Goal: Check status

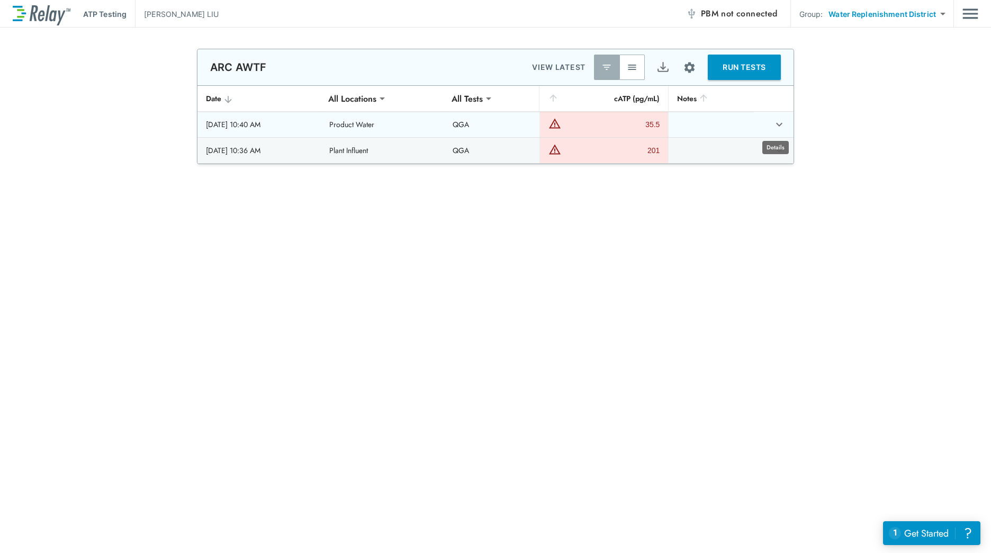
click at [773, 119] on icon "expand row" at bounding box center [779, 124] width 13 height 13
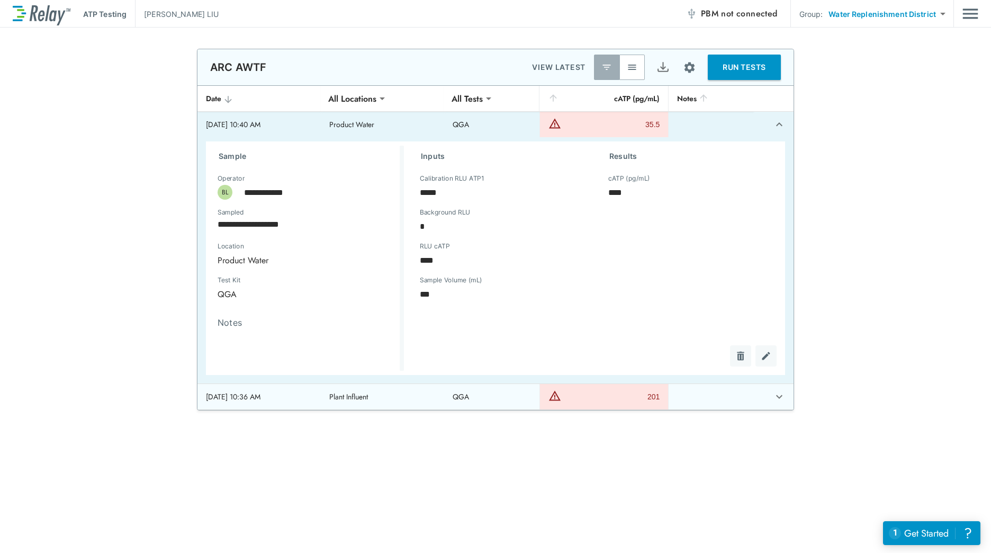
click at [780, 393] on icon "expand row" at bounding box center [779, 396] width 13 height 13
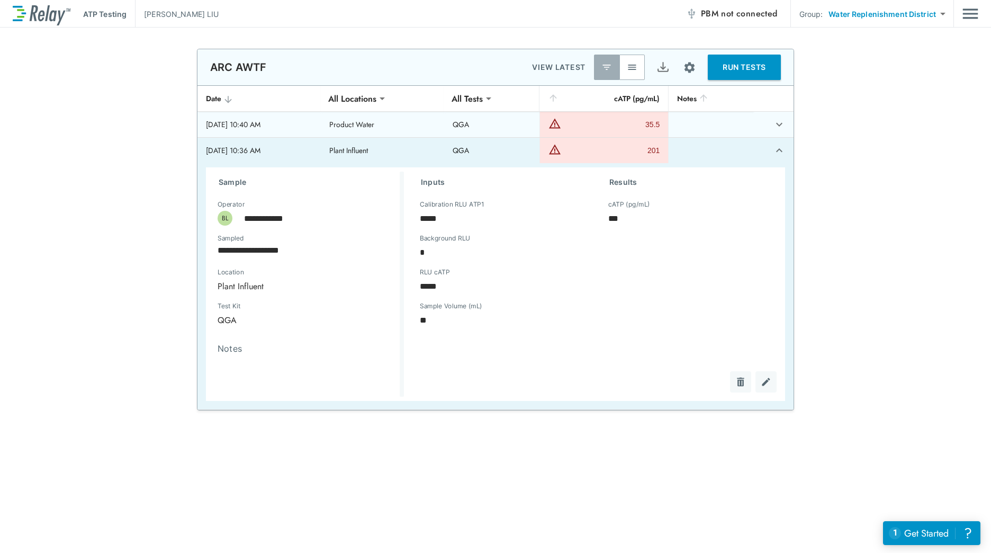
click at [780, 125] on icon "expand row" at bounding box center [779, 124] width 13 height 13
